Goal: Find specific page/section: Find specific page/section

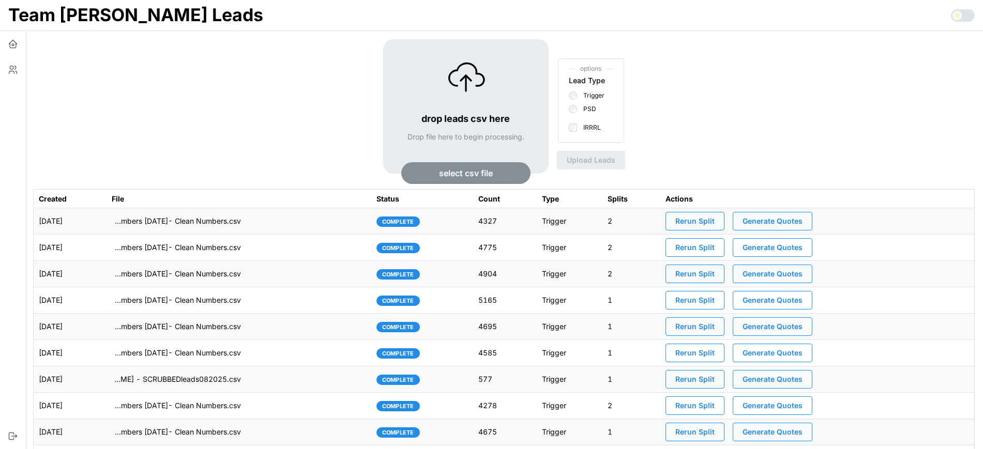
click at [345, 227] on td "imports/[PERSON_NAME]/1760014433033-TU Master List With Numbers [DATE]- Clean N…" at bounding box center [239, 221] width 265 height 26
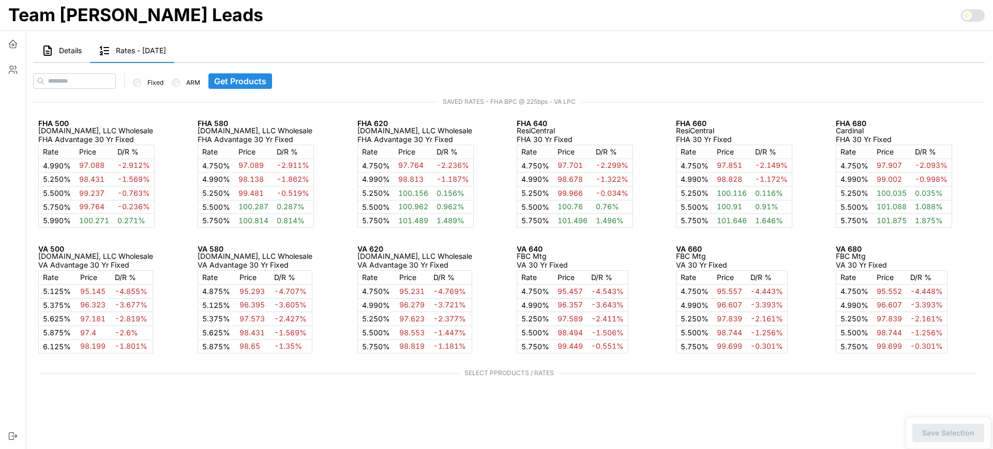
click at [68, 63] on button "Details" at bounding box center [61, 51] width 57 height 24
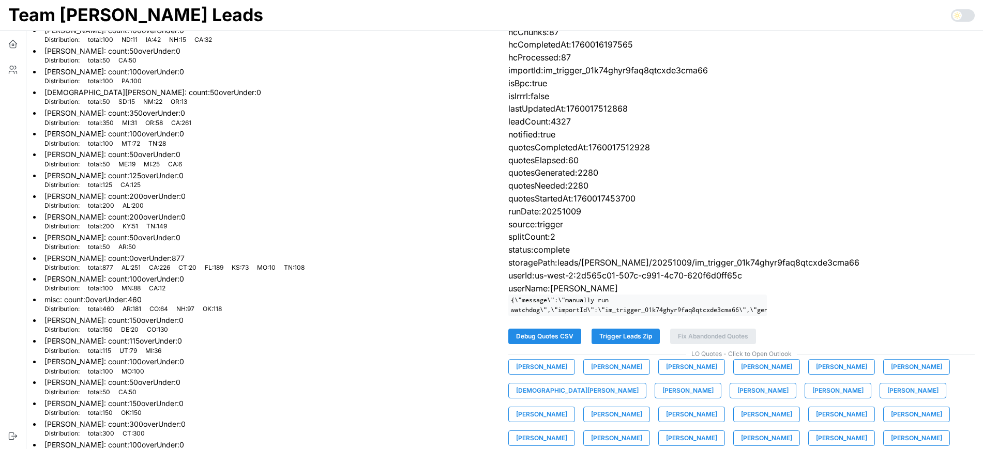
scroll to position [150, 0]
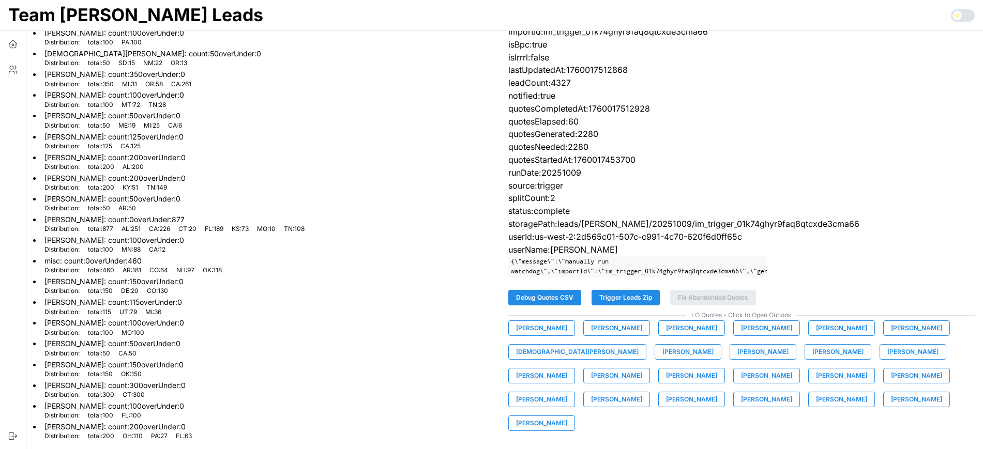
click at [555, 336] on span "[PERSON_NAME]" at bounding box center [541, 328] width 51 height 14
click at [611, 336] on span "[PERSON_NAME]" at bounding box center [616, 328] width 51 height 14
click at [674, 336] on span "[PERSON_NAME]" at bounding box center [691, 328] width 51 height 14
click at [756, 336] on span "[PERSON_NAME]" at bounding box center [766, 328] width 51 height 14
click at [835, 336] on span "[PERSON_NAME]" at bounding box center [841, 328] width 51 height 14
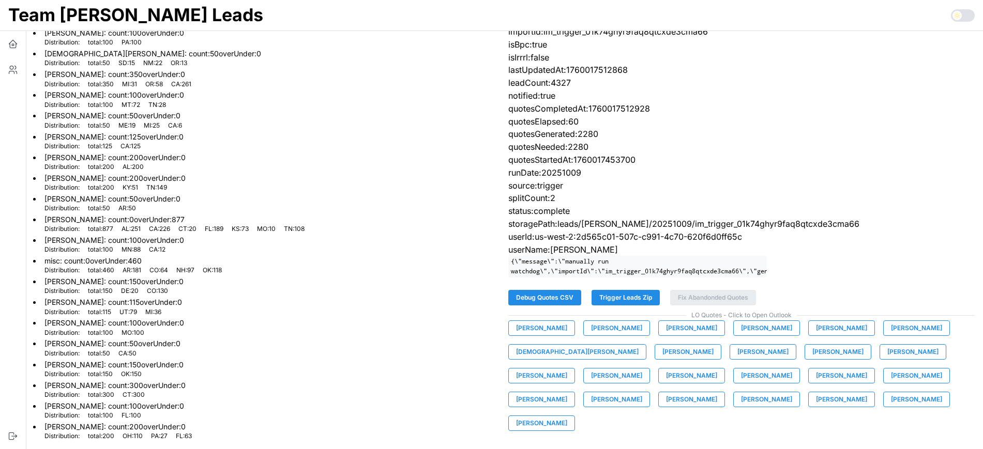
click at [895, 336] on span "[PERSON_NAME]" at bounding box center [916, 328] width 51 height 14
click at [540, 359] on span "[DEMOGRAPHIC_DATA][PERSON_NAME]" at bounding box center [577, 352] width 123 height 14
click at [662, 359] on span "[PERSON_NAME]" at bounding box center [687, 352] width 51 height 14
click at [737, 358] on span "[PERSON_NAME]" at bounding box center [762, 352] width 51 height 14
click at [812, 359] on span "[PERSON_NAME]" at bounding box center [837, 352] width 51 height 14
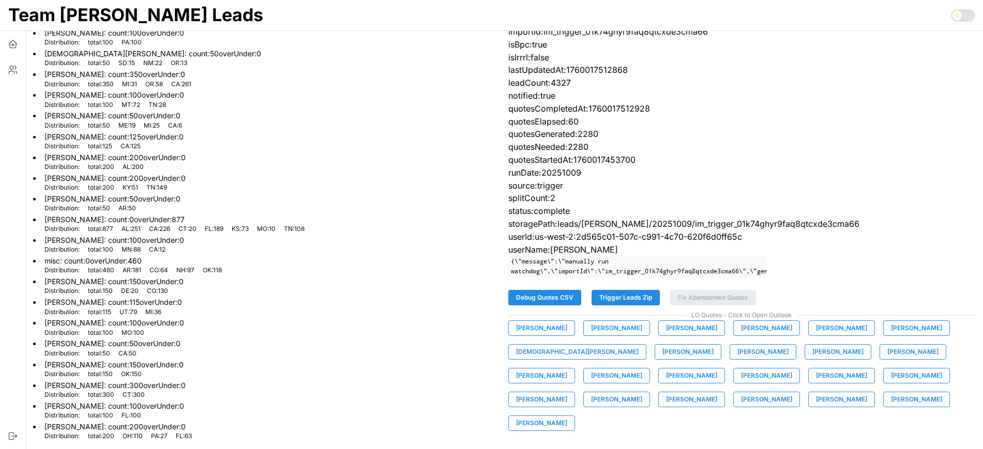
click at [887, 359] on span "[PERSON_NAME]" at bounding box center [912, 352] width 51 height 14
click at [876, 353] on div "[PERSON_NAME] [PERSON_NAME] [PERSON_NAME] [PERSON_NAME] [PERSON_NAME] [PERSON_N…" at bounding box center [741, 376] width 467 height 111
click at [567, 369] on span "[PERSON_NAME]" at bounding box center [541, 376] width 51 height 14
drag, startPoint x: 926, startPoint y: 359, endPoint x: 913, endPoint y: 360, distance: 12.9
click at [642, 369] on span "[PERSON_NAME]" at bounding box center [616, 376] width 51 height 14
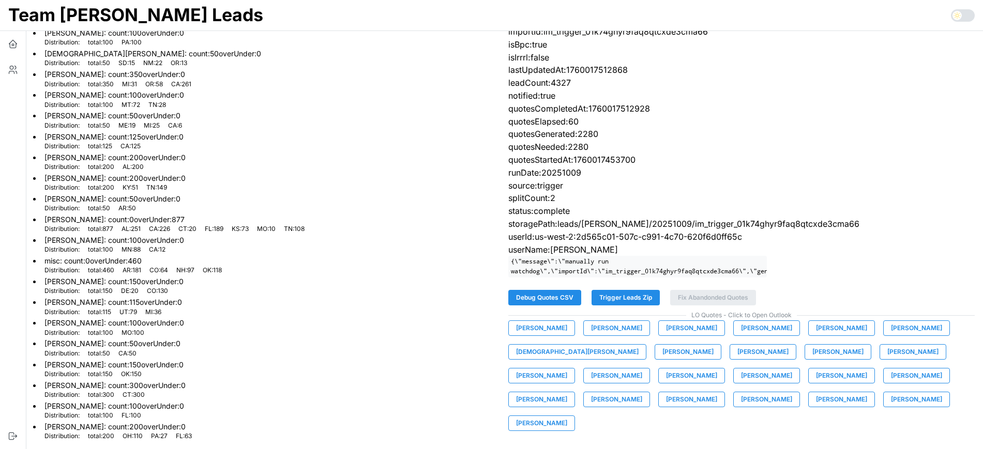
click at [658, 378] on button "[PERSON_NAME]" at bounding box center [691, 376] width 67 height 16
click at [816, 383] on span "[PERSON_NAME]" at bounding box center [841, 376] width 51 height 14
click at [891, 383] on span "[PERSON_NAME]" at bounding box center [916, 376] width 51 height 14
click at [567, 393] on span "[PERSON_NAME]" at bounding box center [541, 400] width 51 height 14
click at [642, 393] on span "[PERSON_NAME]" at bounding box center [616, 400] width 51 height 14
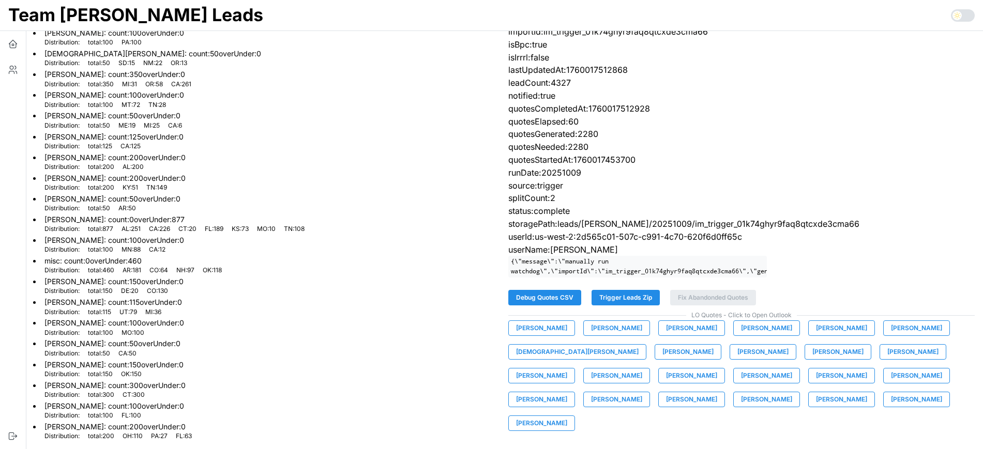
click at [666, 407] on span "[PERSON_NAME]" at bounding box center [691, 400] width 51 height 14
click at [741, 407] on span "[PERSON_NAME]" at bounding box center [766, 400] width 51 height 14
click at [816, 405] on span "[PERSON_NAME]" at bounding box center [841, 400] width 51 height 14
click at [891, 407] on span "[PERSON_NAME]" at bounding box center [916, 400] width 51 height 14
click at [567, 416] on span "[PERSON_NAME]" at bounding box center [541, 423] width 51 height 14
